Goal: Task Accomplishment & Management: Use online tool/utility

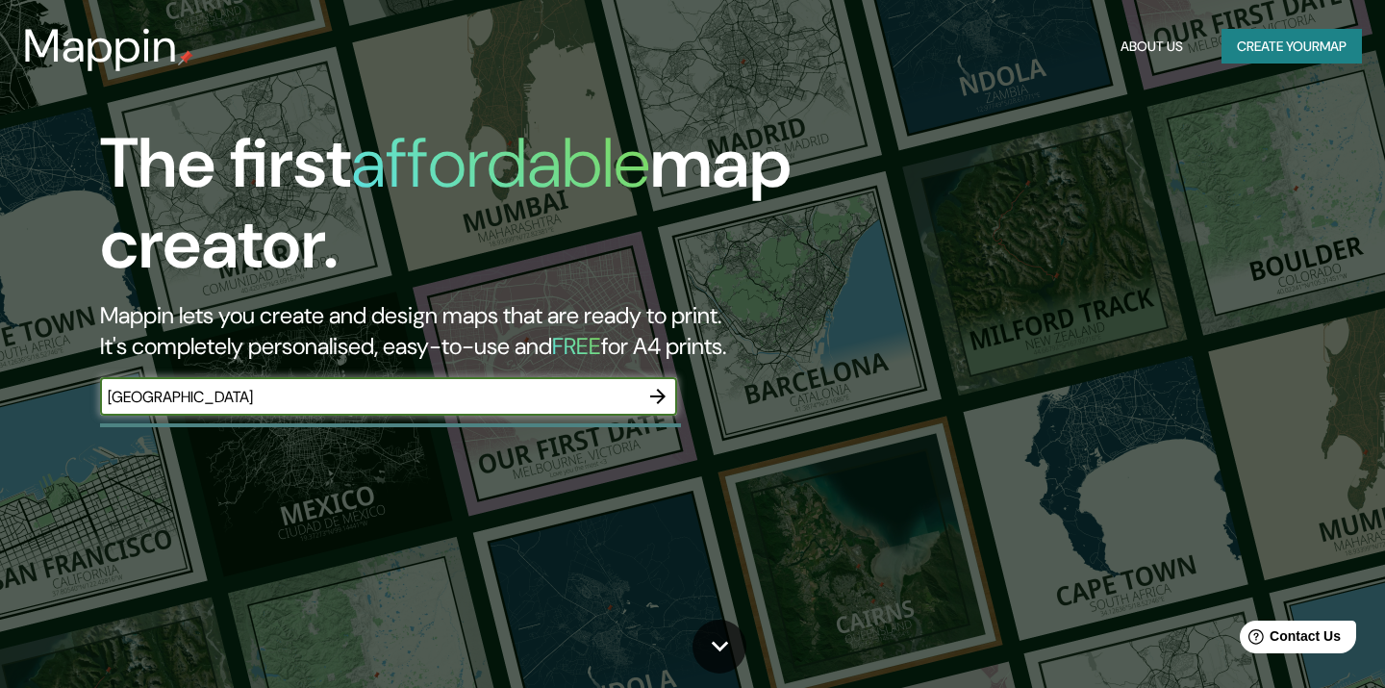
type input "[GEOGRAPHIC_DATA]"
click at [654, 396] on icon "button" at bounding box center [657, 396] width 15 height 15
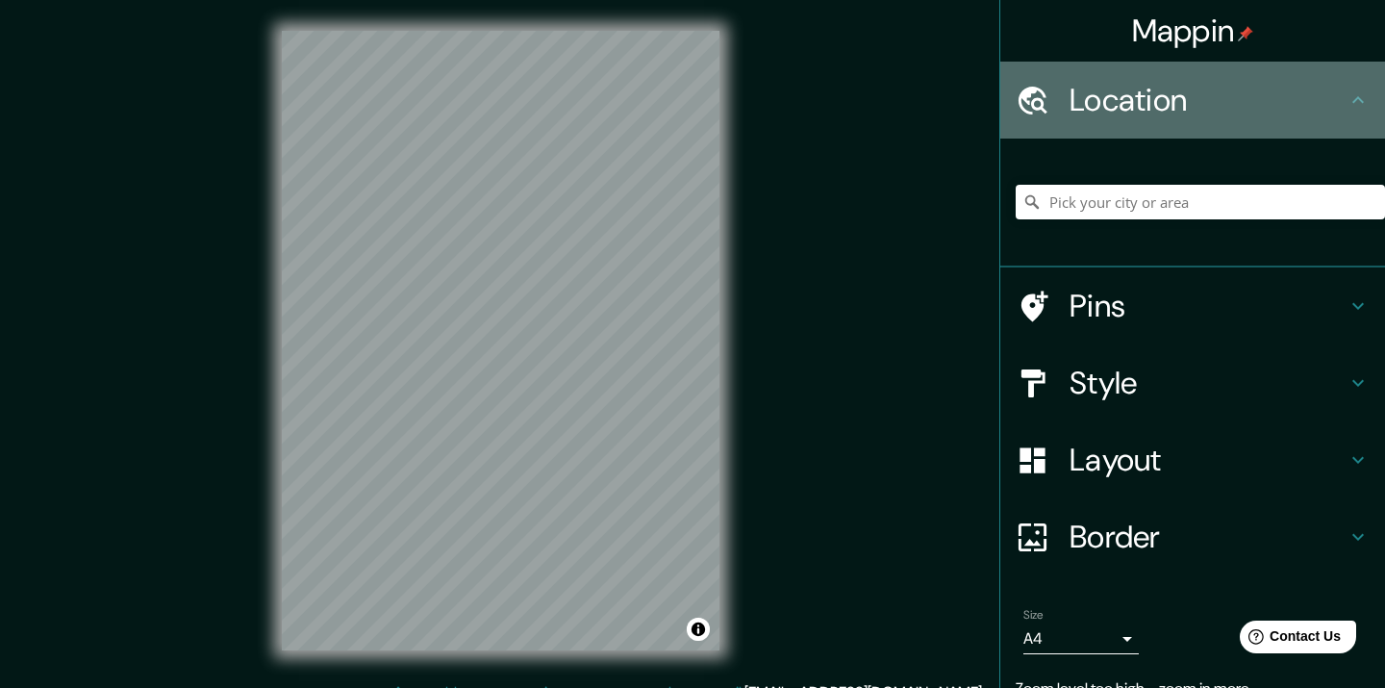
click at [1196, 113] on h4 "Location" at bounding box center [1208, 100] width 277 height 38
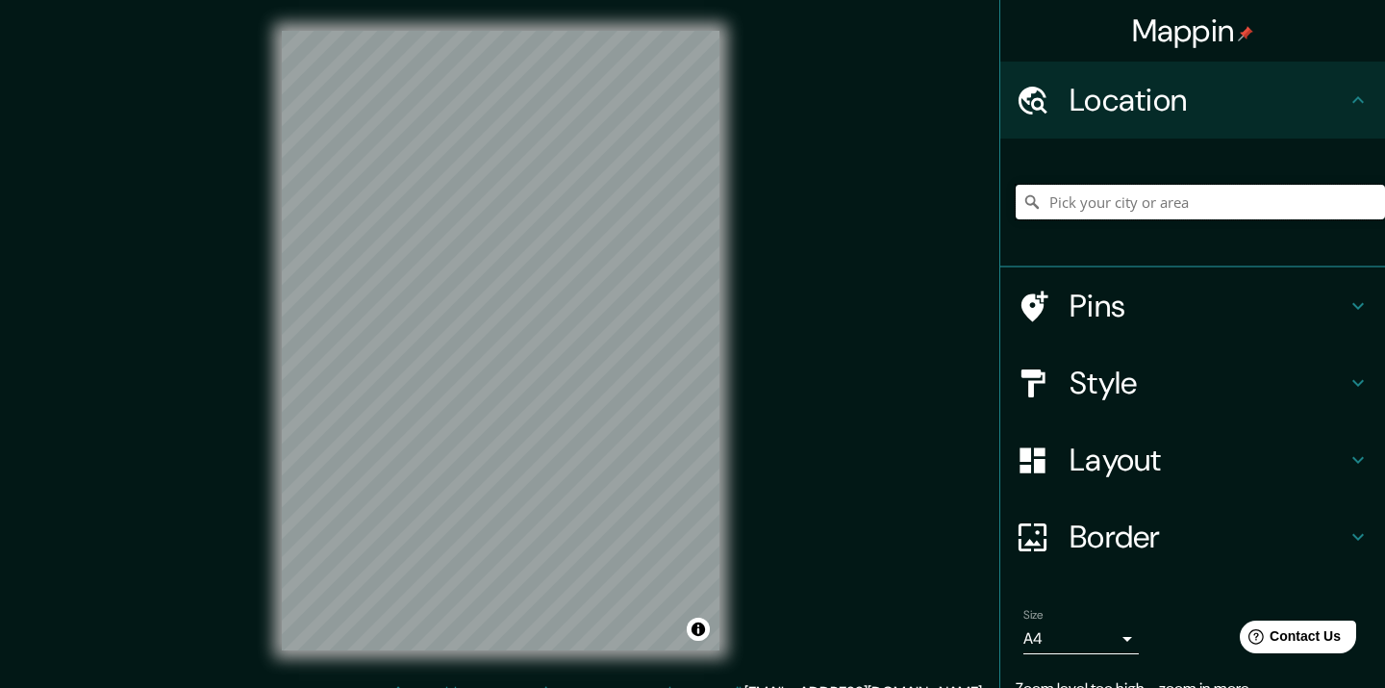
click at [1164, 208] on input "Pick your city or area" at bounding box center [1200, 202] width 369 height 35
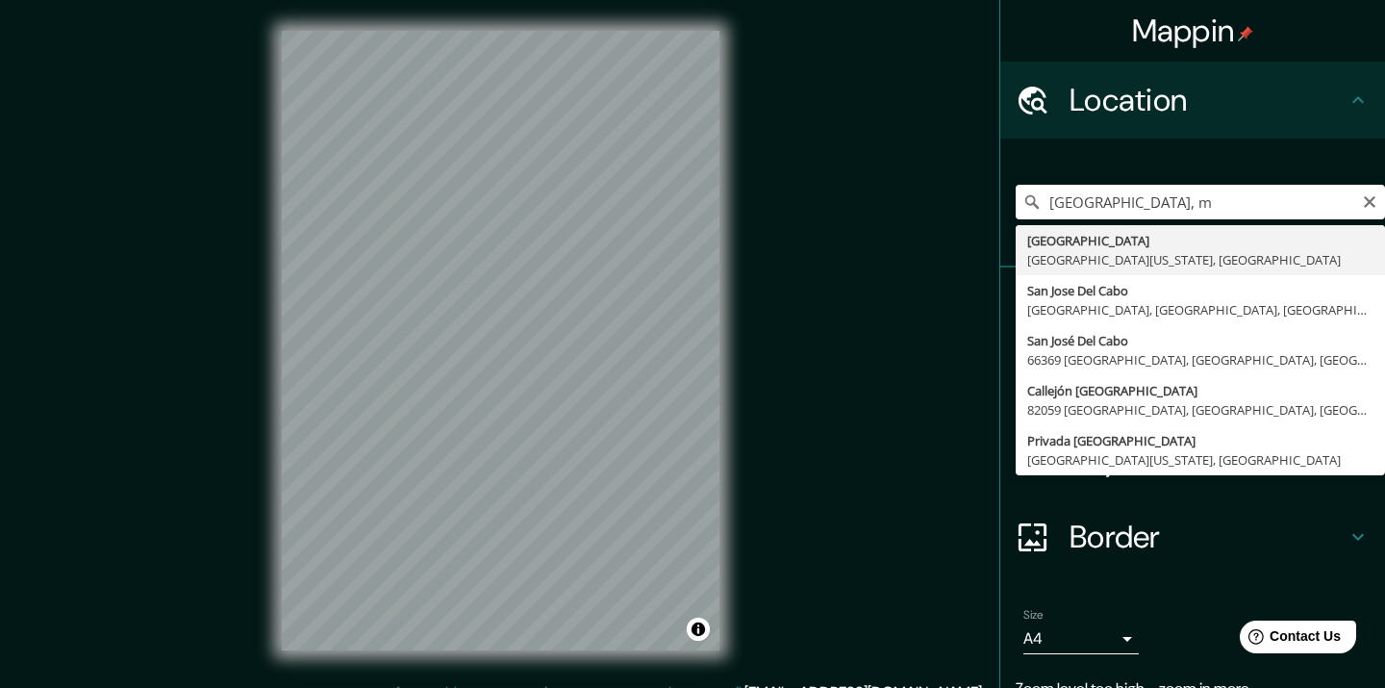
type input "San José del Cabo, Baja California Sur, Mexico"
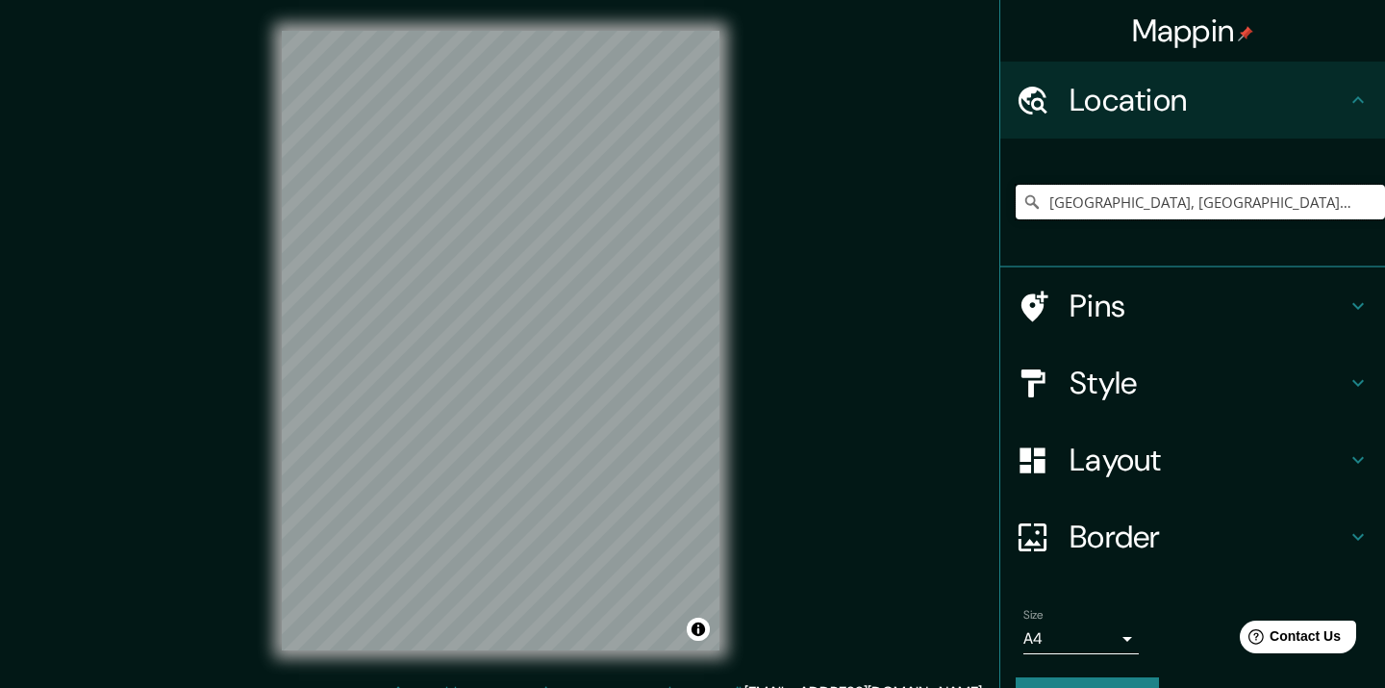
scroll to position [47, 0]
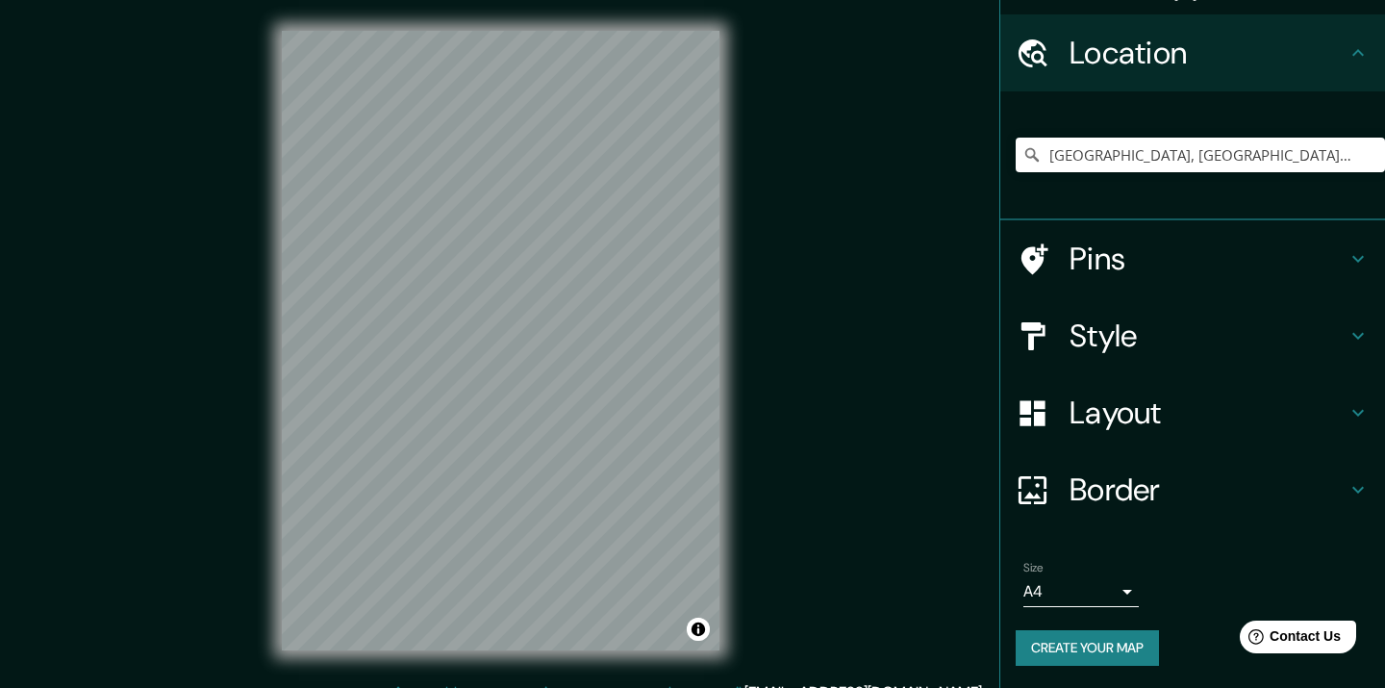
click at [1100, 651] on button "Create your map" at bounding box center [1087, 648] width 143 height 36
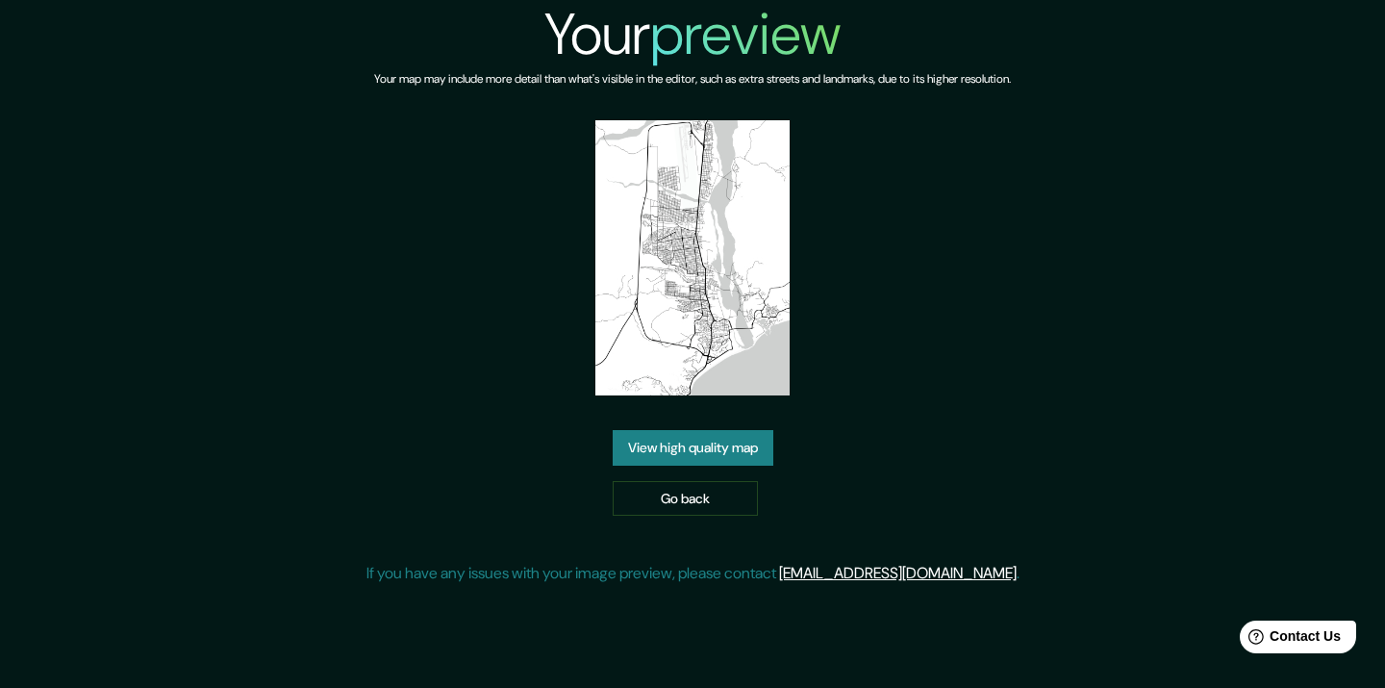
click at [755, 430] on link "View high quality map" at bounding box center [693, 448] width 161 height 36
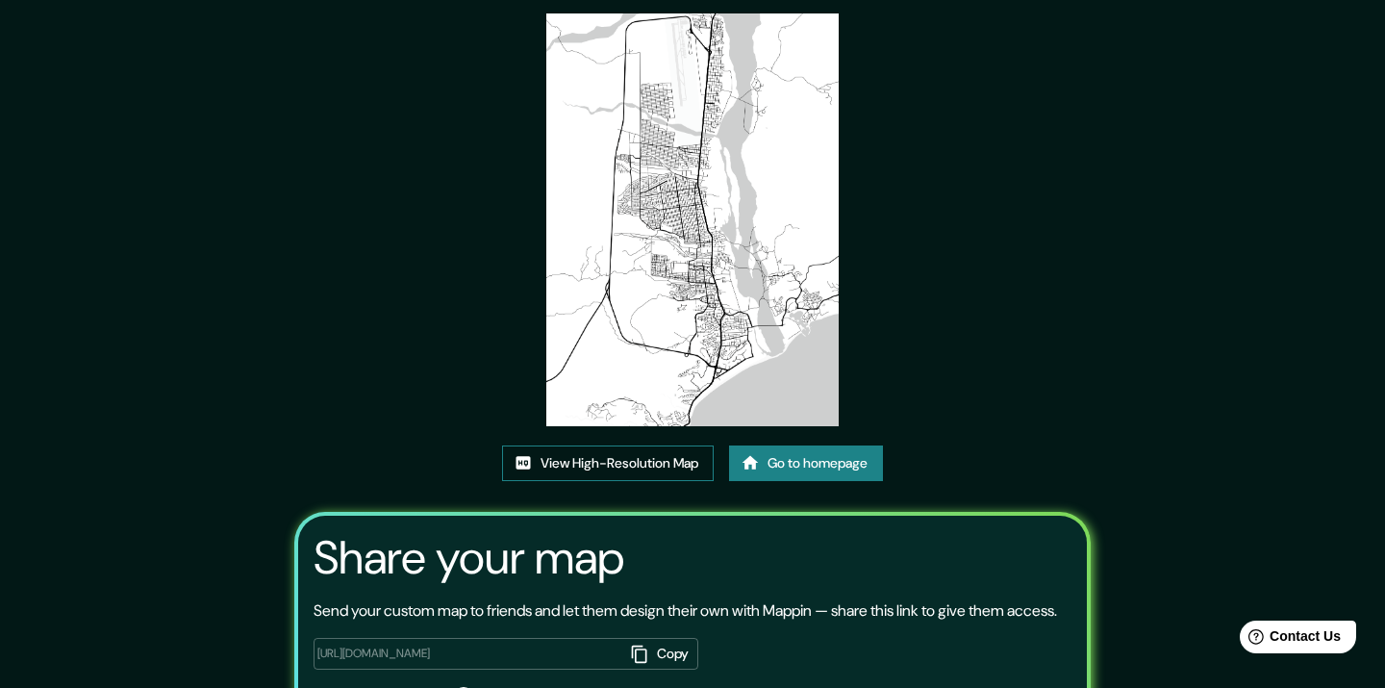
scroll to position [206, 0]
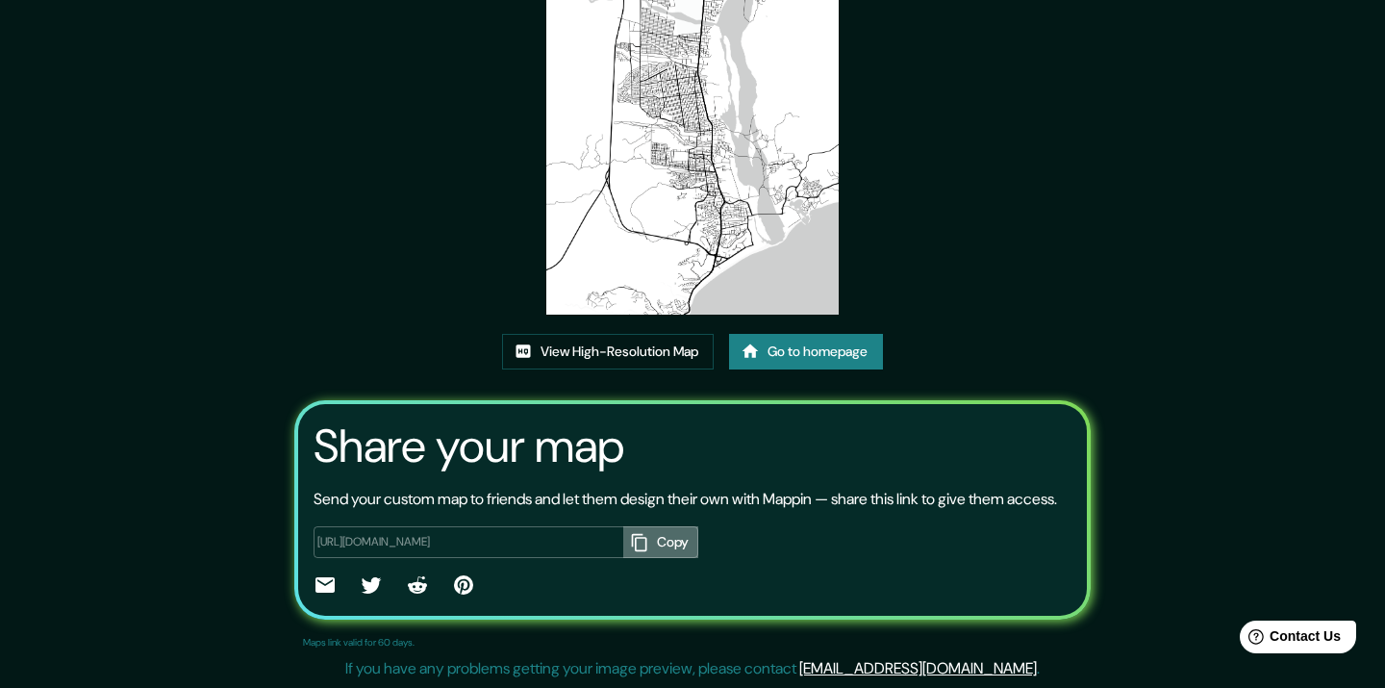
click at [672, 544] on button "Copy" at bounding box center [660, 542] width 75 height 32
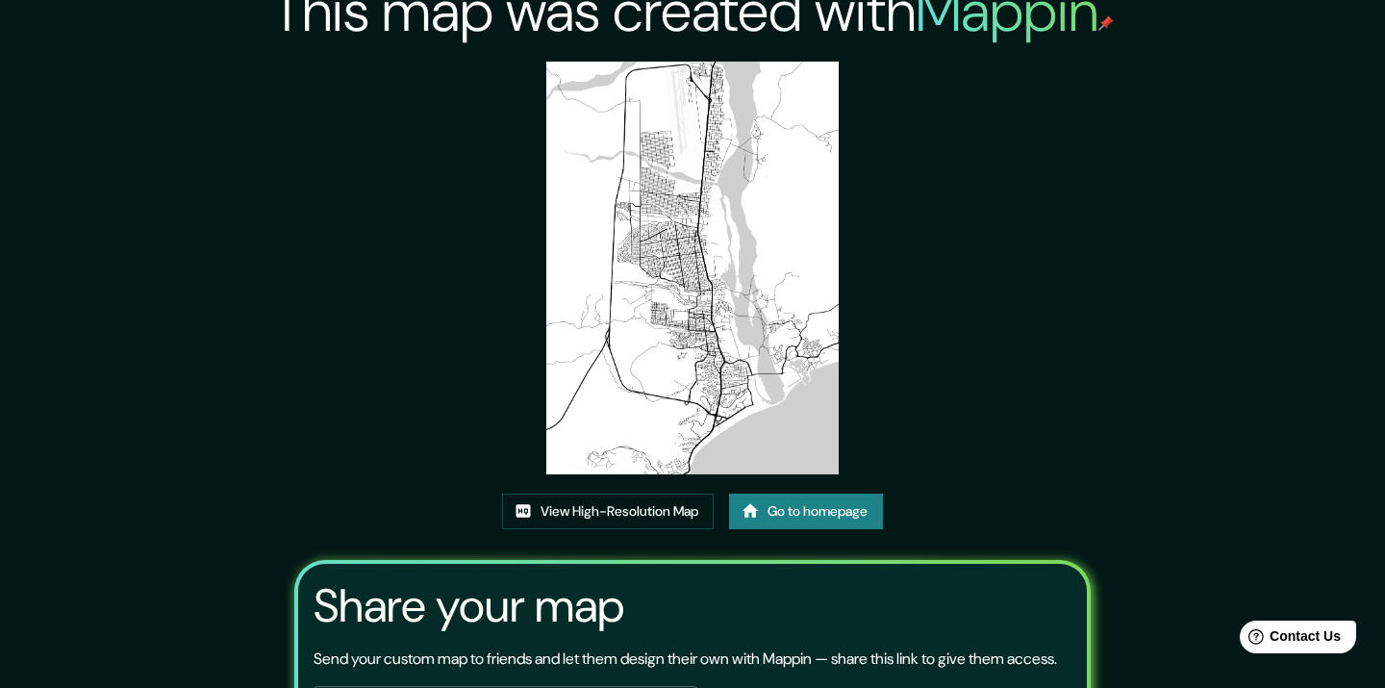
scroll to position [0, 0]
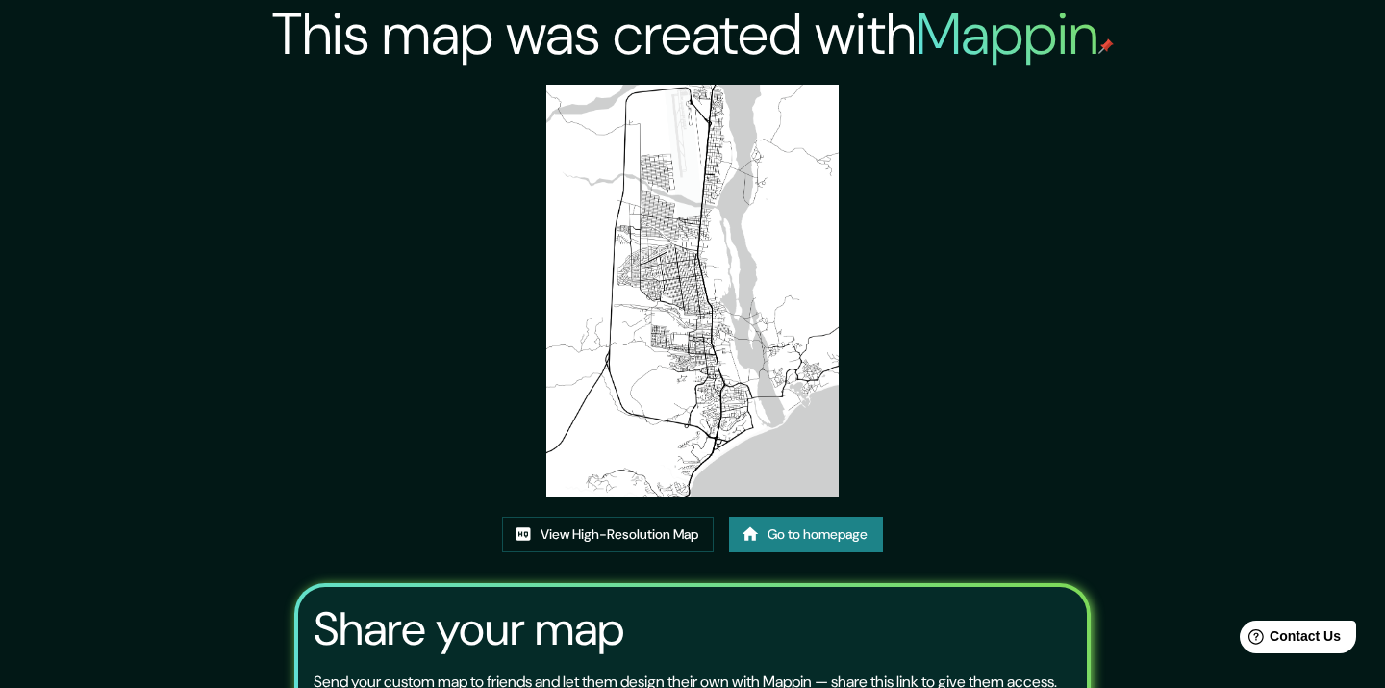
click at [728, 309] on img at bounding box center [693, 291] width 292 height 413
click at [635, 541] on link "View High-Resolution Map" at bounding box center [608, 535] width 212 height 36
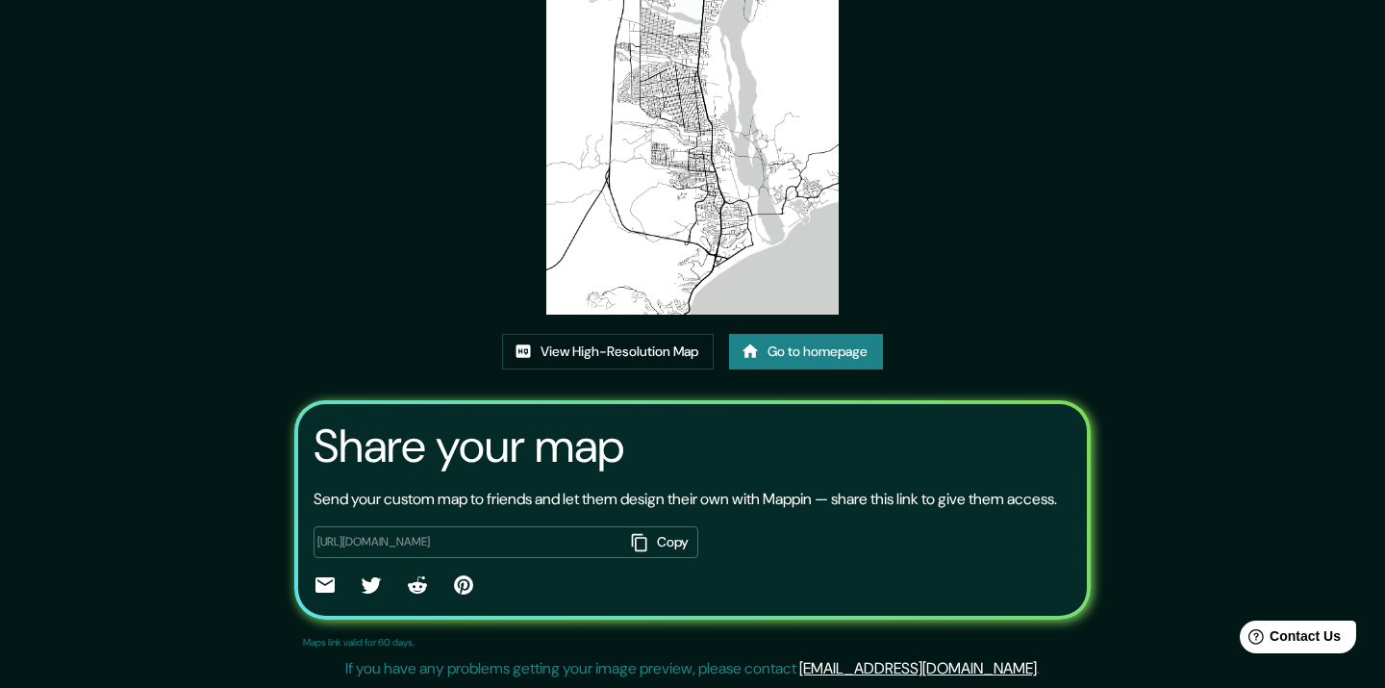
click at [669, 546] on button "Copy" at bounding box center [660, 542] width 75 height 32
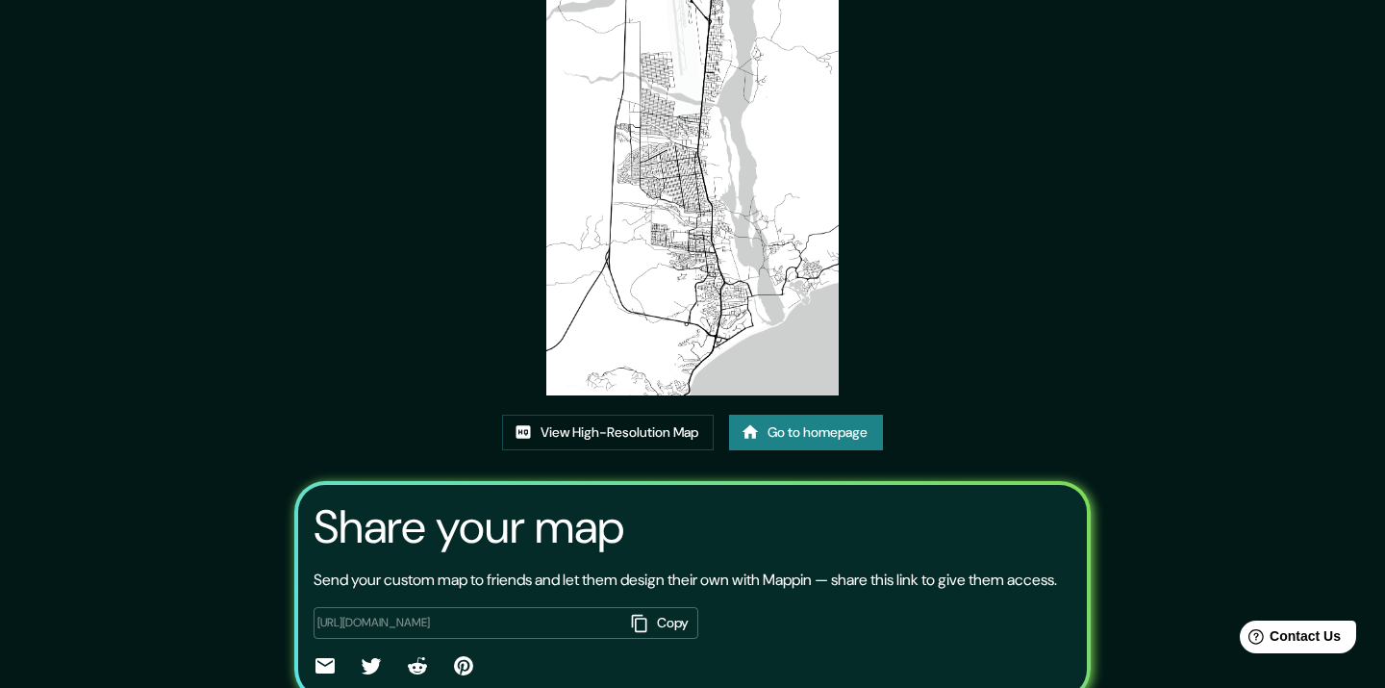
scroll to position [0, 0]
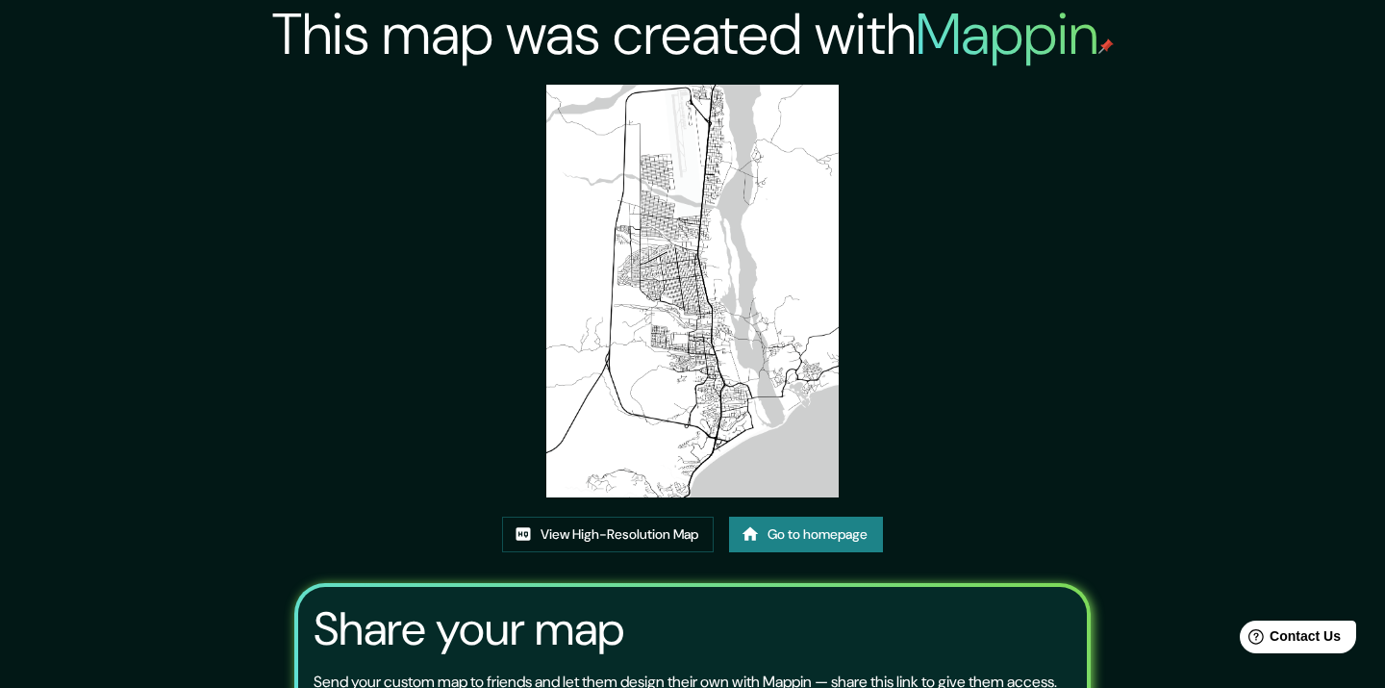
click at [827, 524] on link "Go to homepage" at bounding box center [806, 535] width 154 height 36
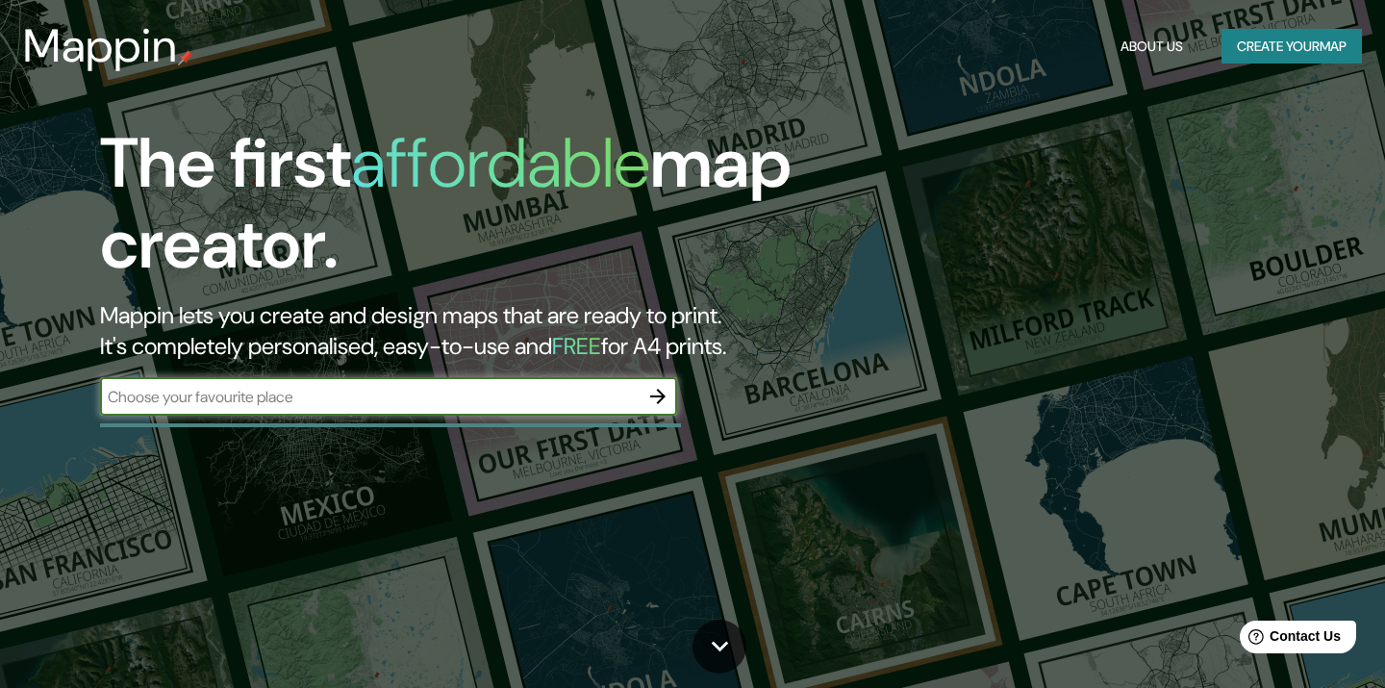
click at [653, 394] on icon "button" at bounding box center [658, 396] width 23 height 23
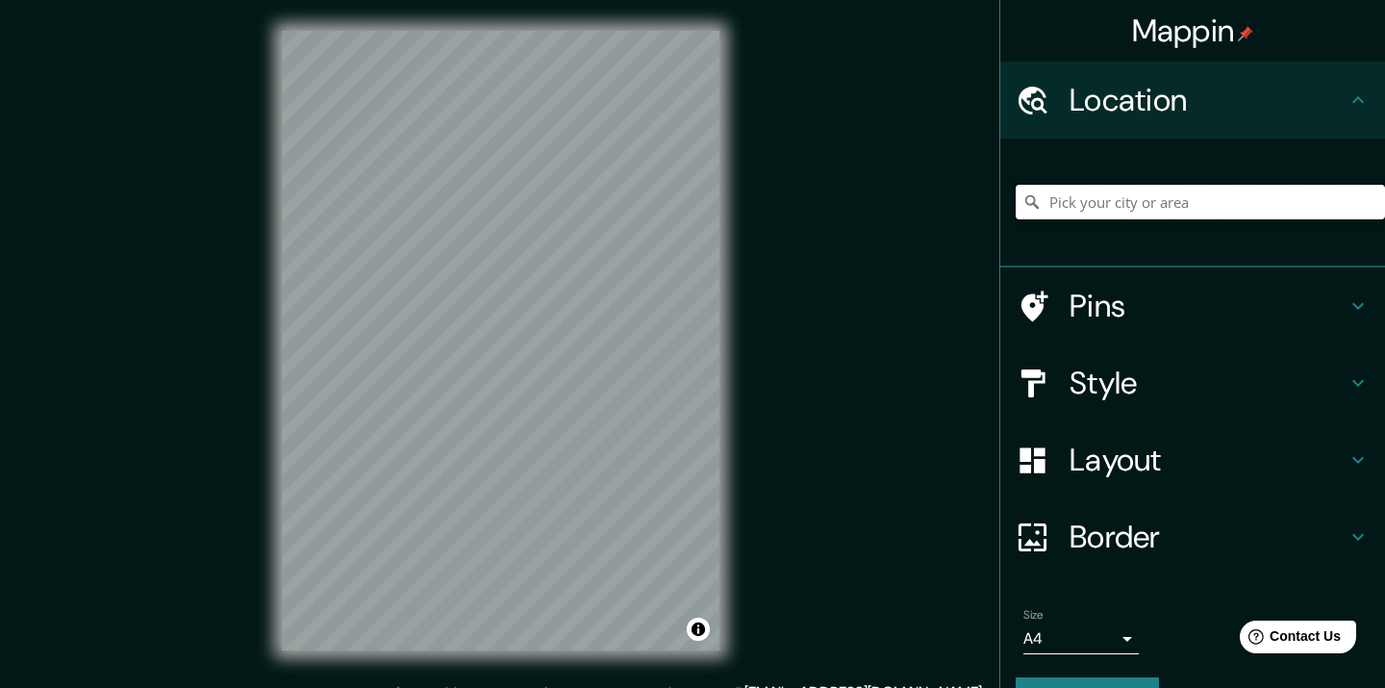
click at [1132, 202] on input "Pick your city or area" at bounding box center [1200, 202] width 369 height 35
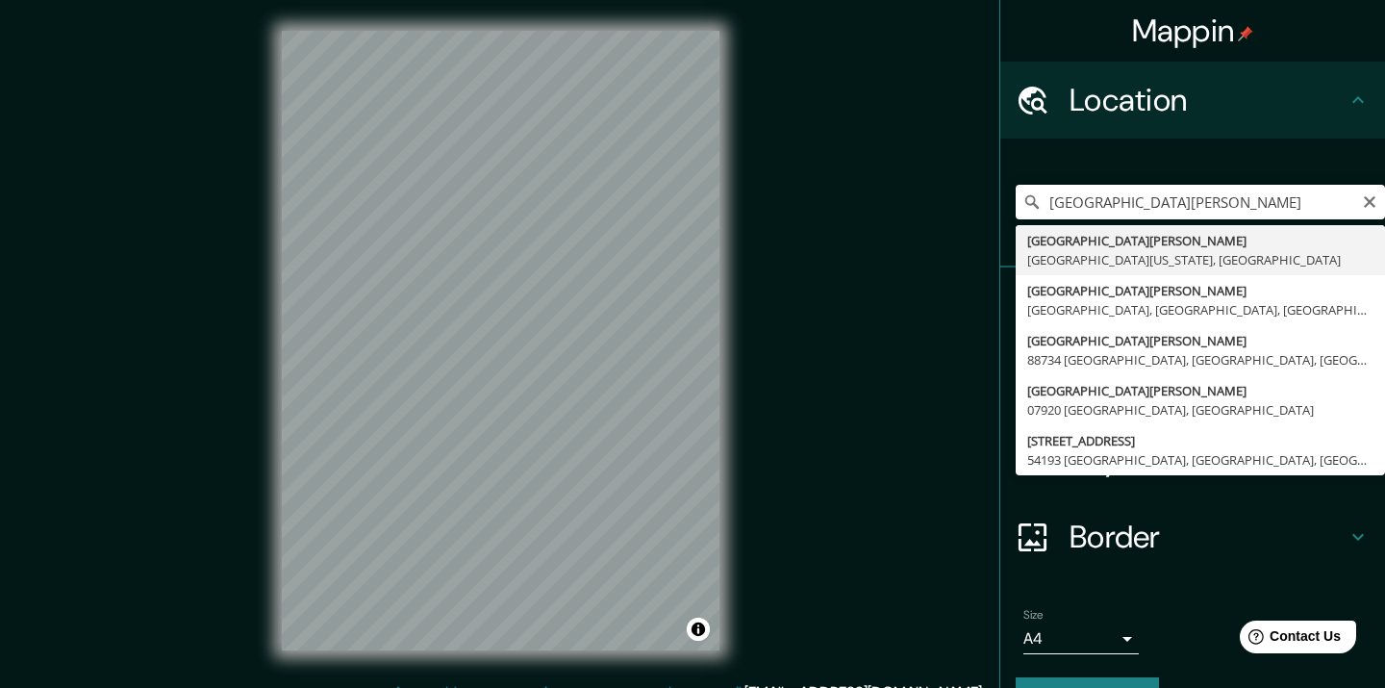
type input "San José del Cabo, Baja California Sur, Mexico"
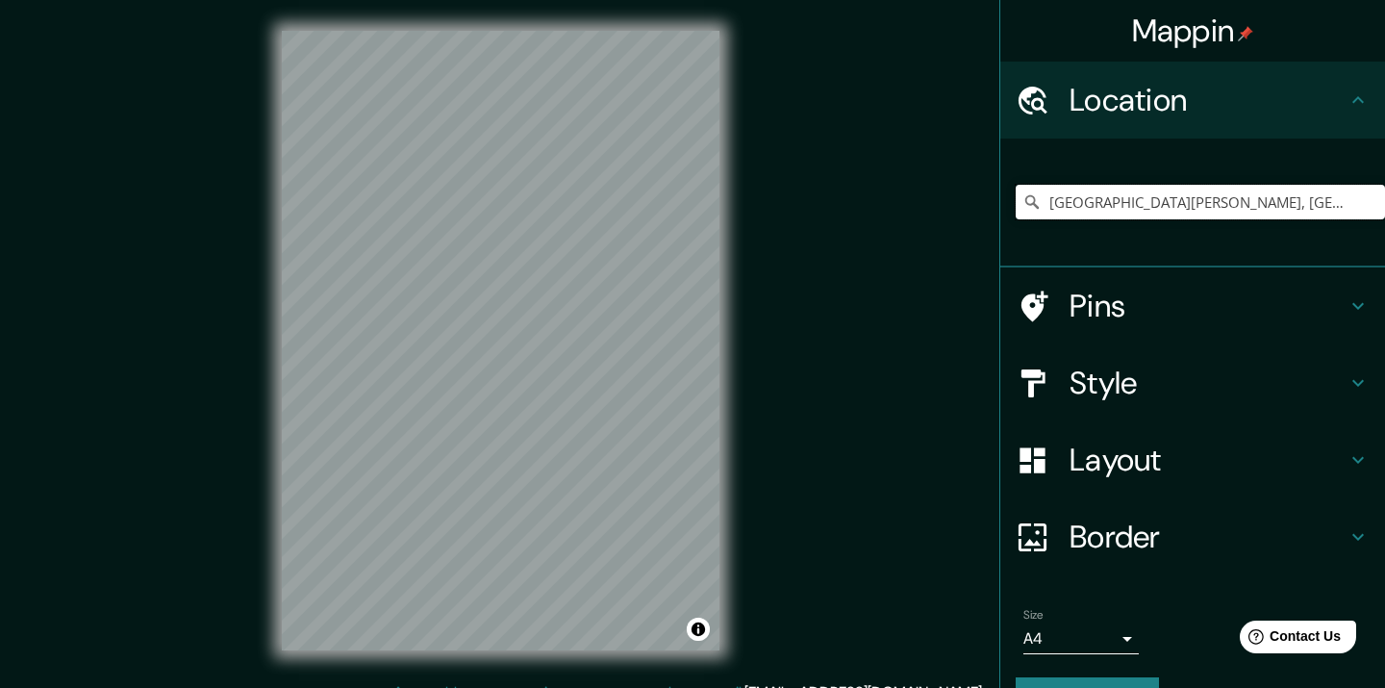
scroll to position [47, 0]
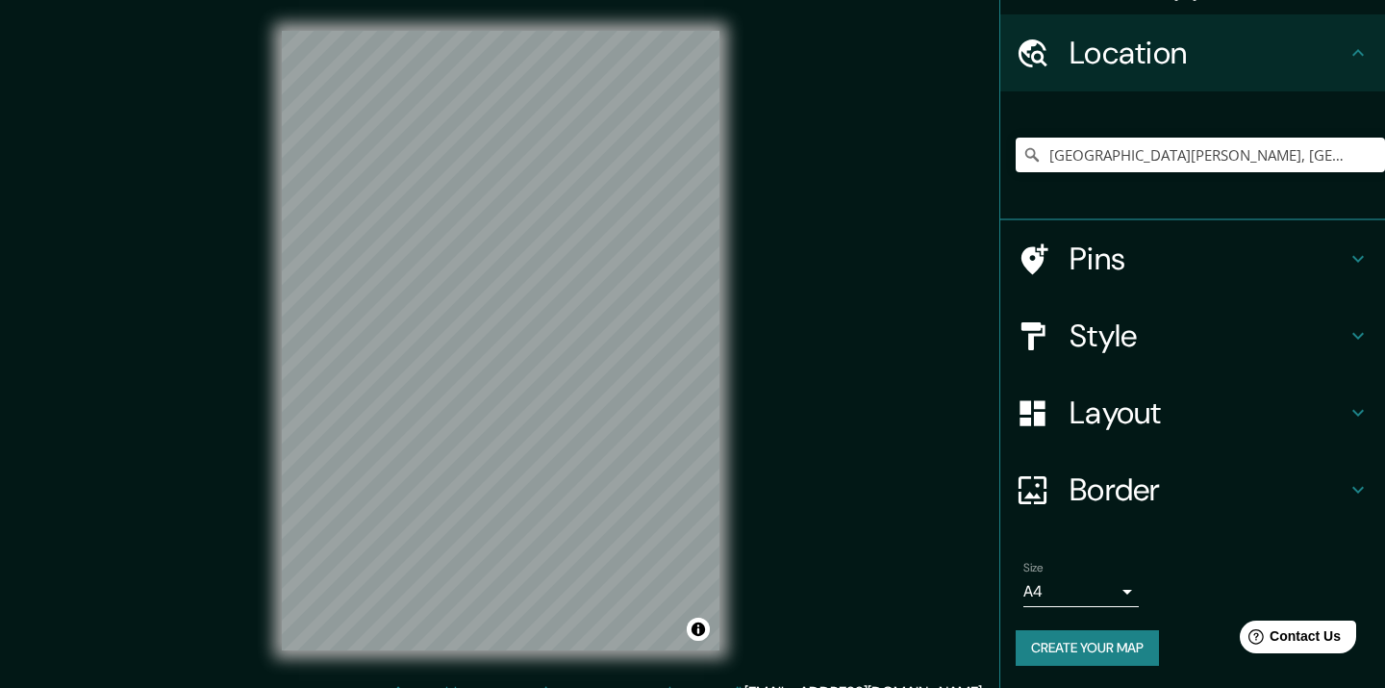
click at [1120, 597] on body "Mappin Location San José del Cabo, Baja California Sur, Mexico Pins Style Layou…" at bounding box center [692, 344] width 1385 height 688
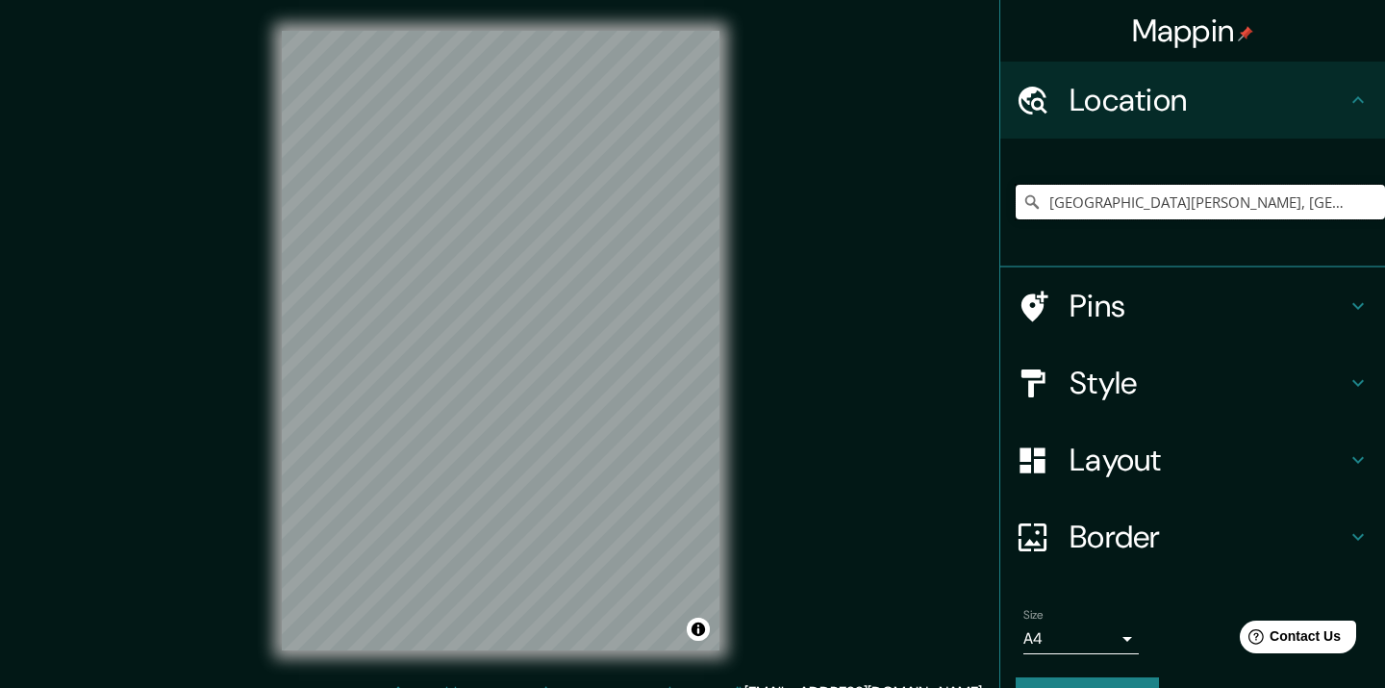
drag, startPoint x: 1168, startPoint y: 204, endPoint x: 1007, endPoint y: 204, distance: 160.7
click at [1007, 204] on div "San José del Cabo, Baja California Sur, Mexico" at bounding box center [1193, 203] width 385 height 129
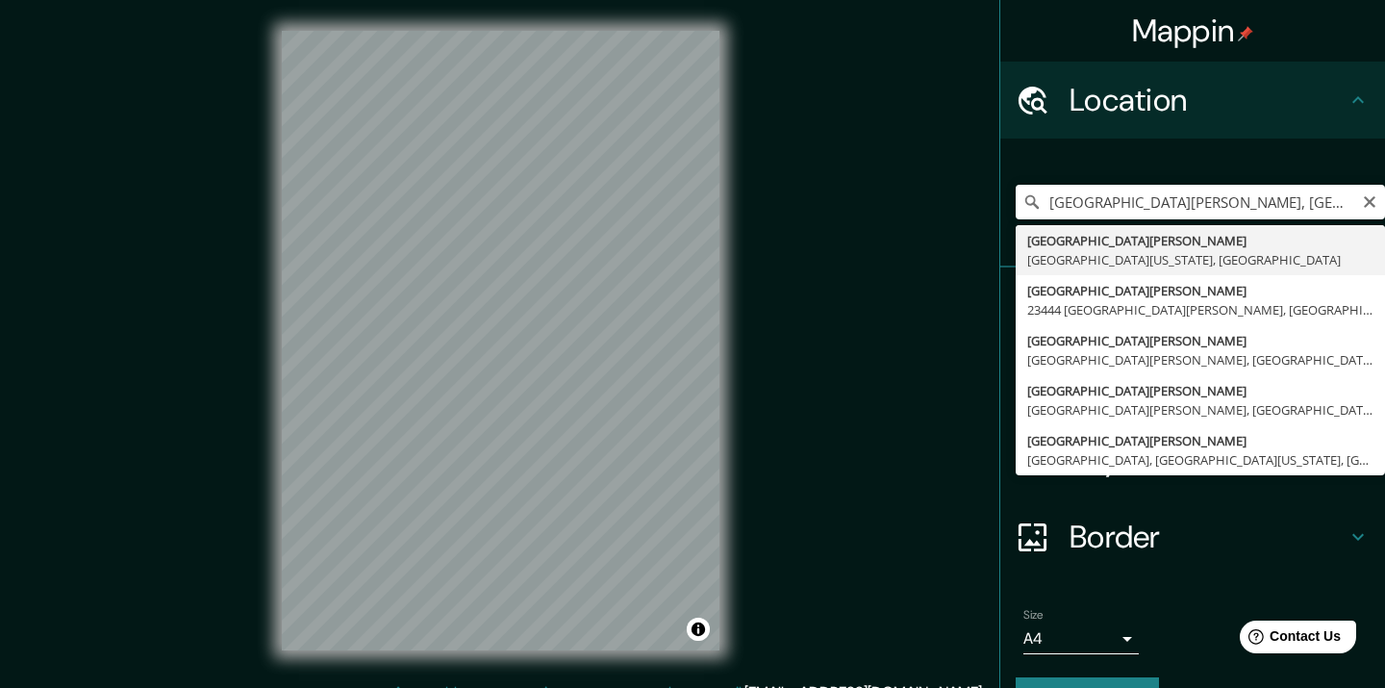
type input "Cabo San Lucas, Baja California Sur, Mexico"
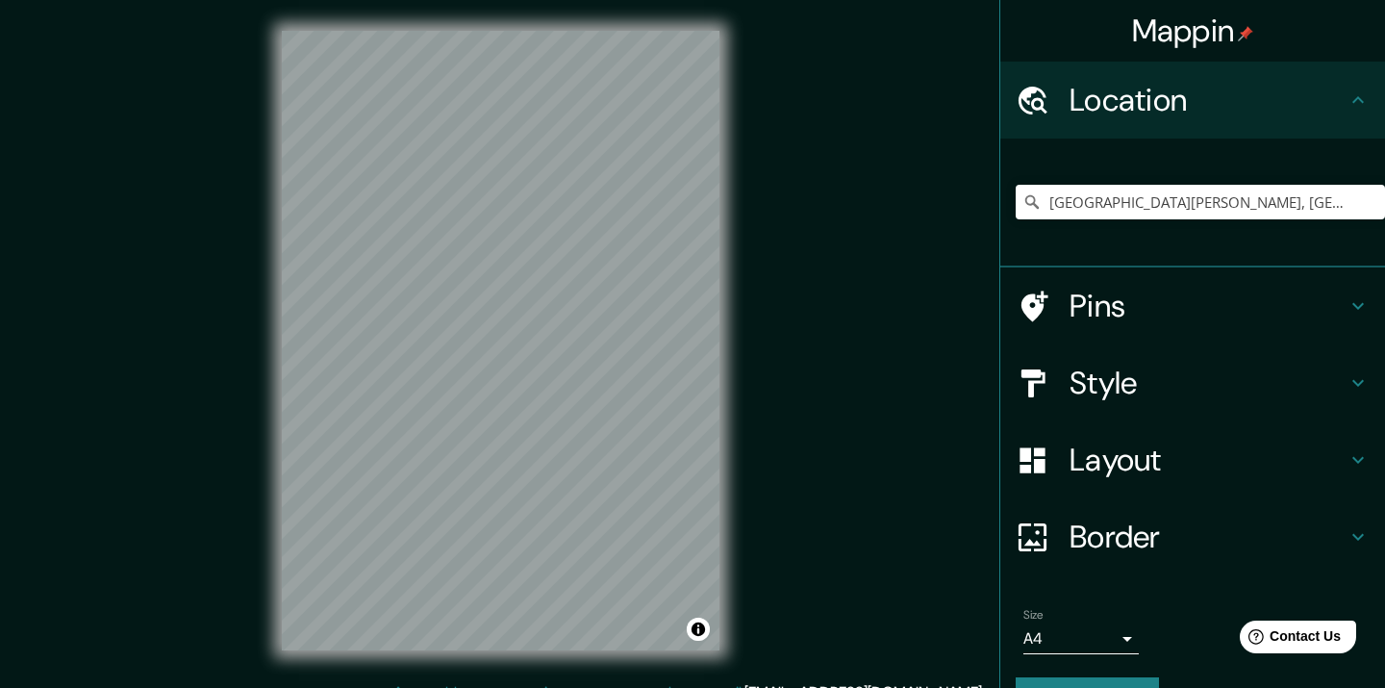
scroll to position [47, 0]
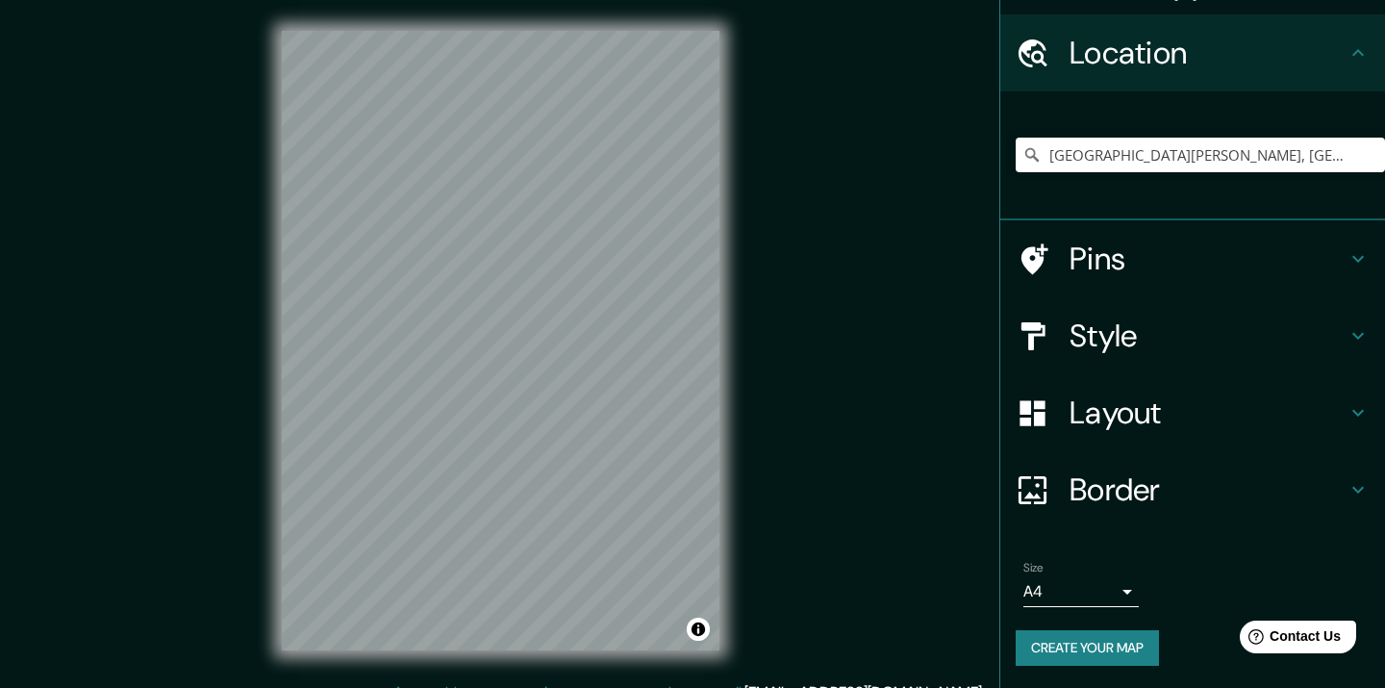
click at [1094, 642] on button "Create your map" at bounding box center [1087, 648] width 143 height 36
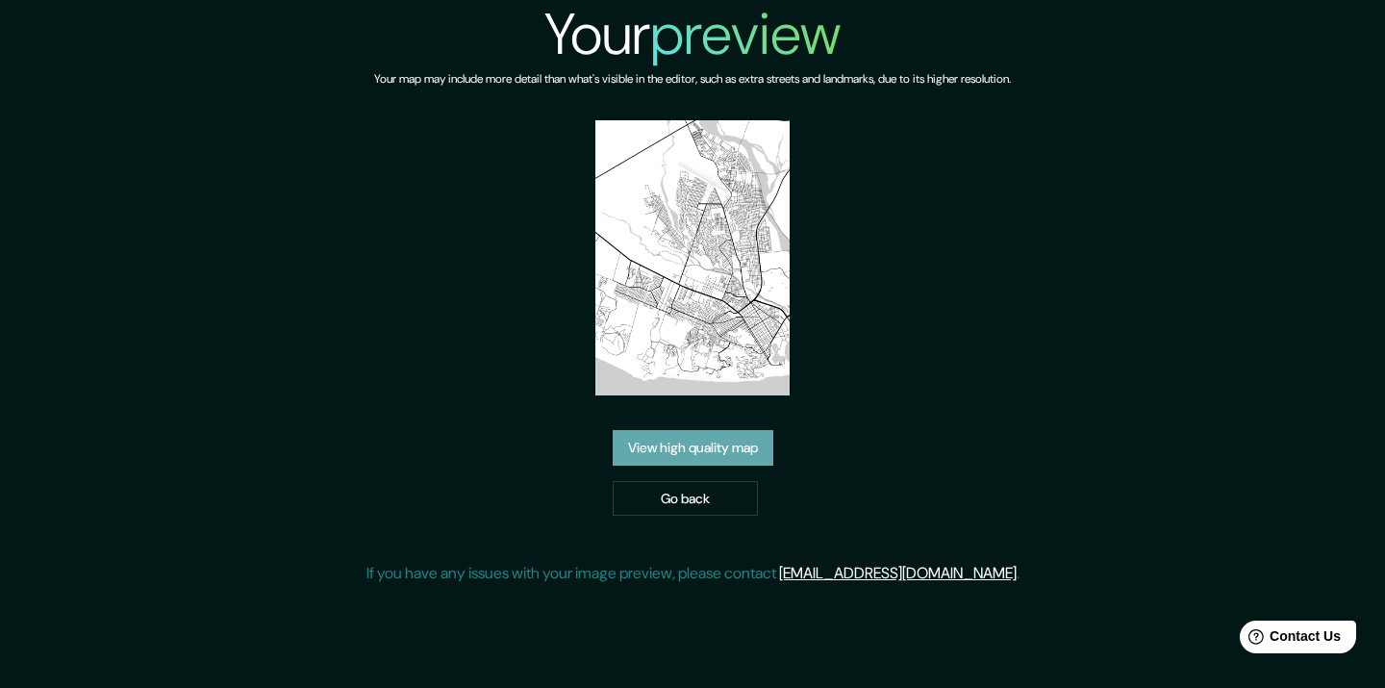
click at [699, 457] on link "View high quality map" at bounding box center [693, 448] width 161 height 36
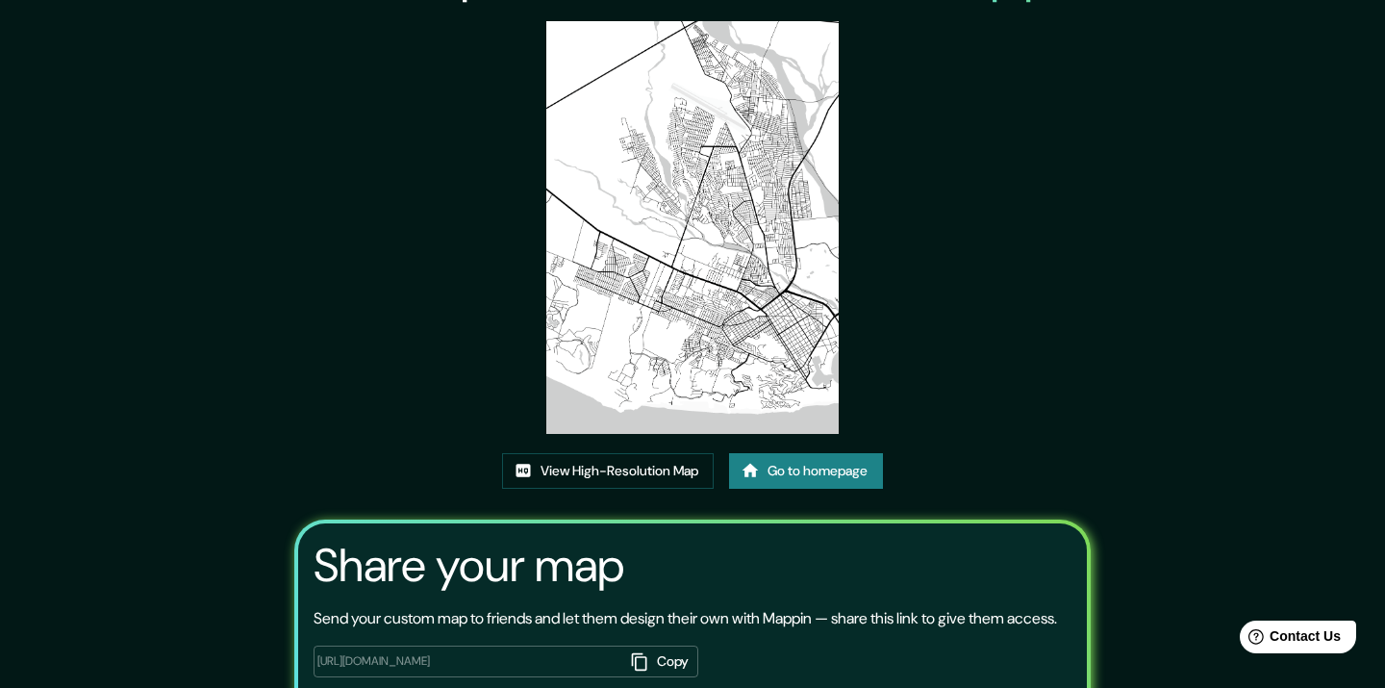
scroll to position [206, 0]
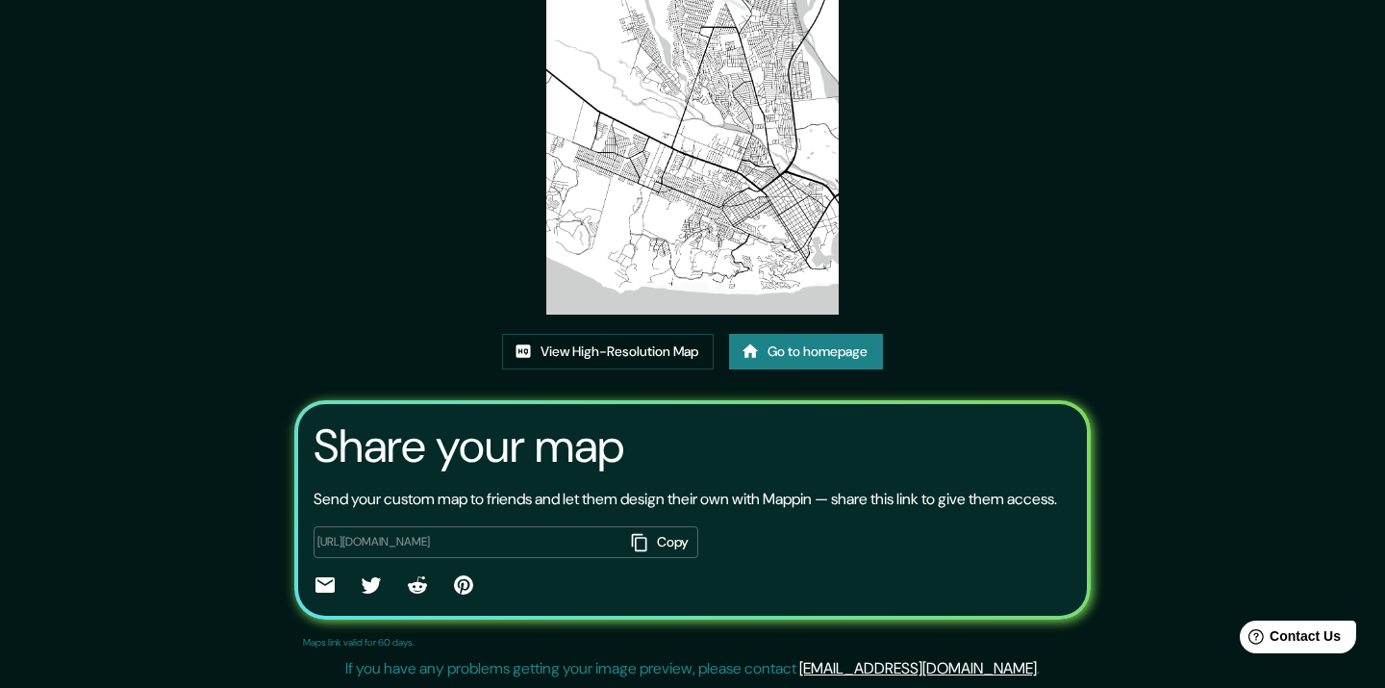
click at [657, 541] on button "Copy" at bounding box center [660, 542] width 75 height 32
